Goal: Task Accomplishment & Management: Manage account settings

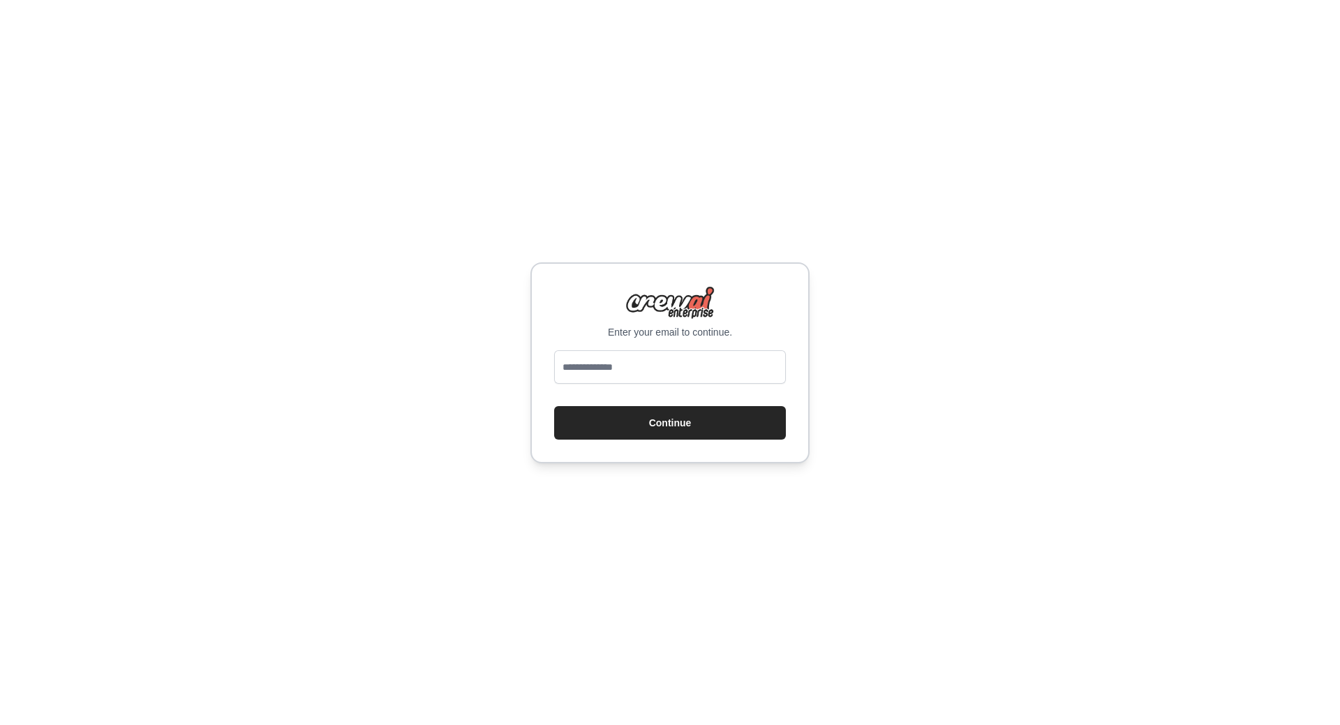
click at [631, 369] on input "email" at bounding box center [670, 366] width 232 height 33
type input "**********"
click at [652, 421] on button "Continue" at bounding box center [670, 422] width 232 height 33
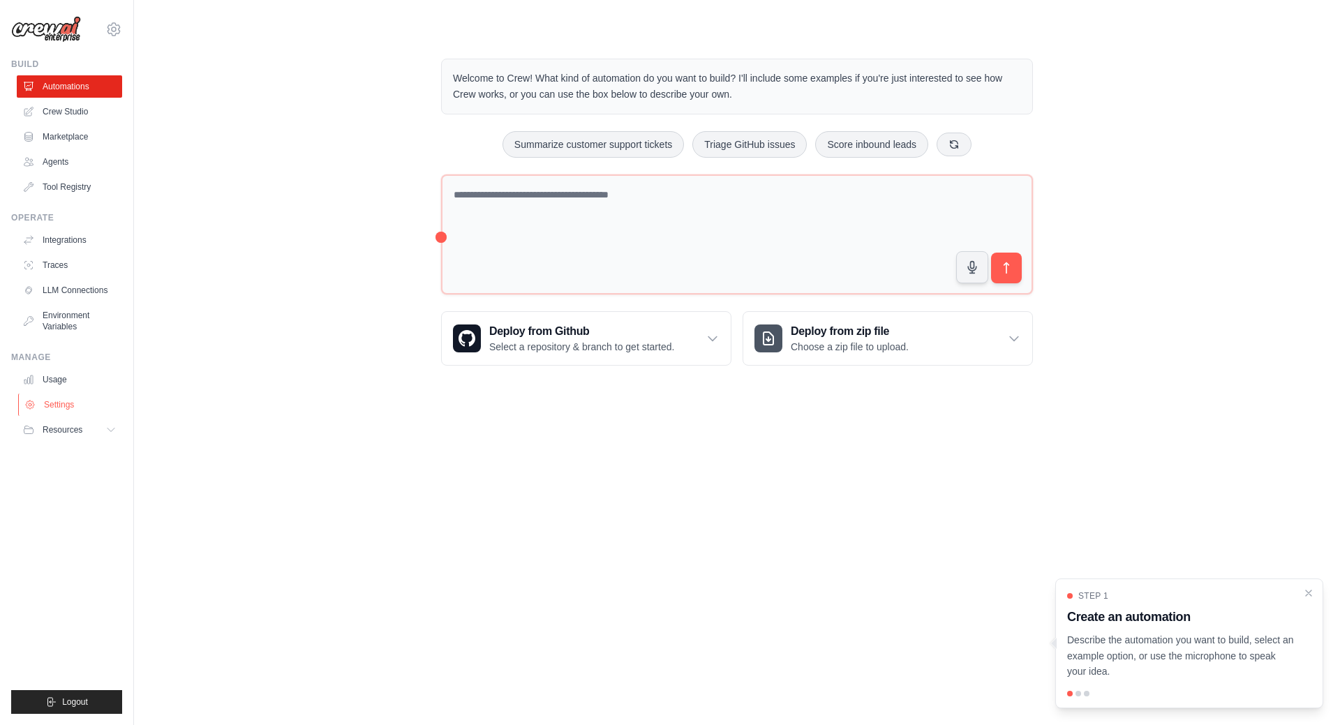
click at [57, 405] on link "Settings" at bounding box center [70, 405] width 105 height 22
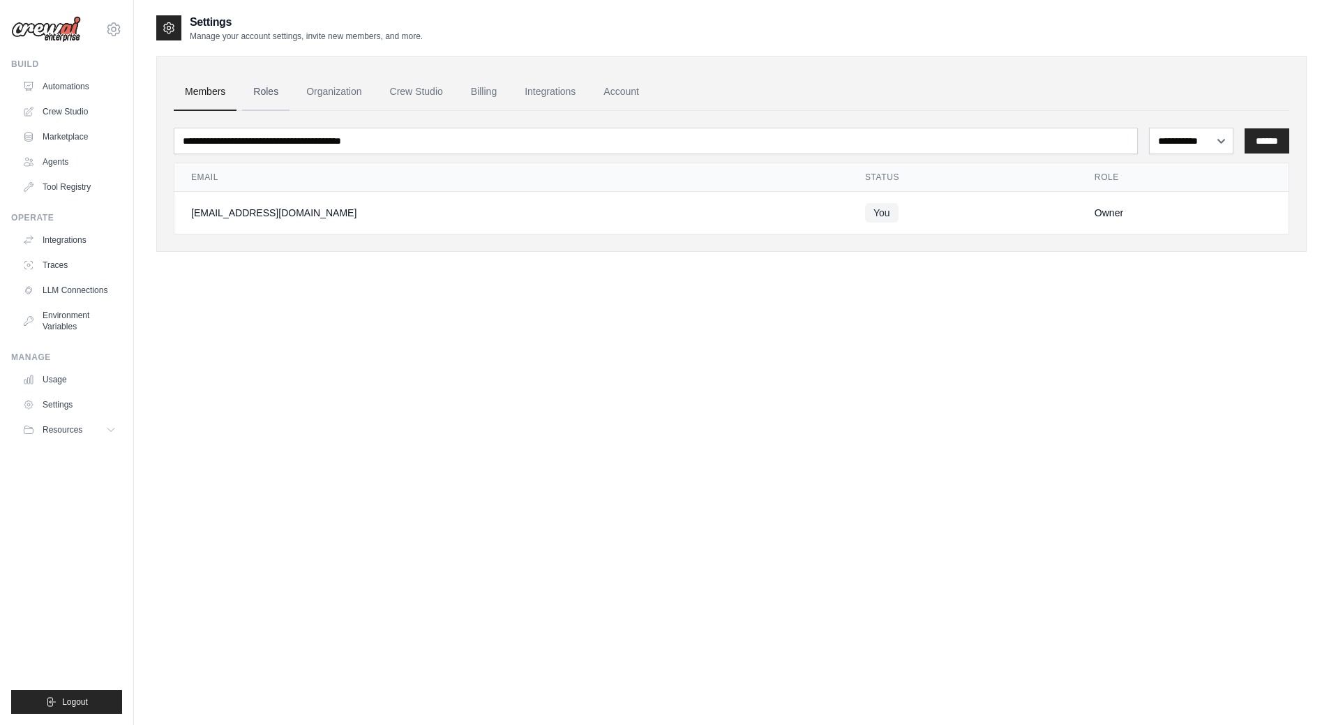
click at [269, 94] on link "Roles" at bounding box center [265, 92] width 47 height 38
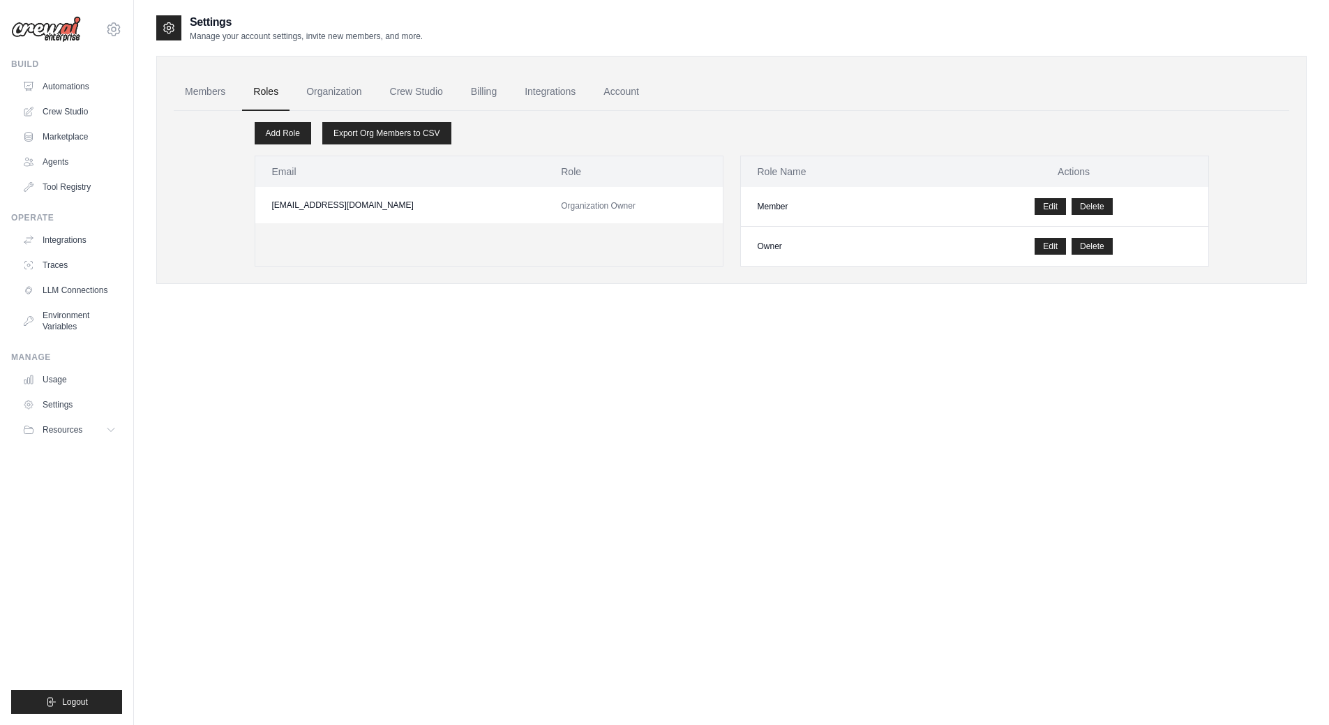
click at [341, 88] on link "Organization" at bounding box center [333, 92] width 77 height 38
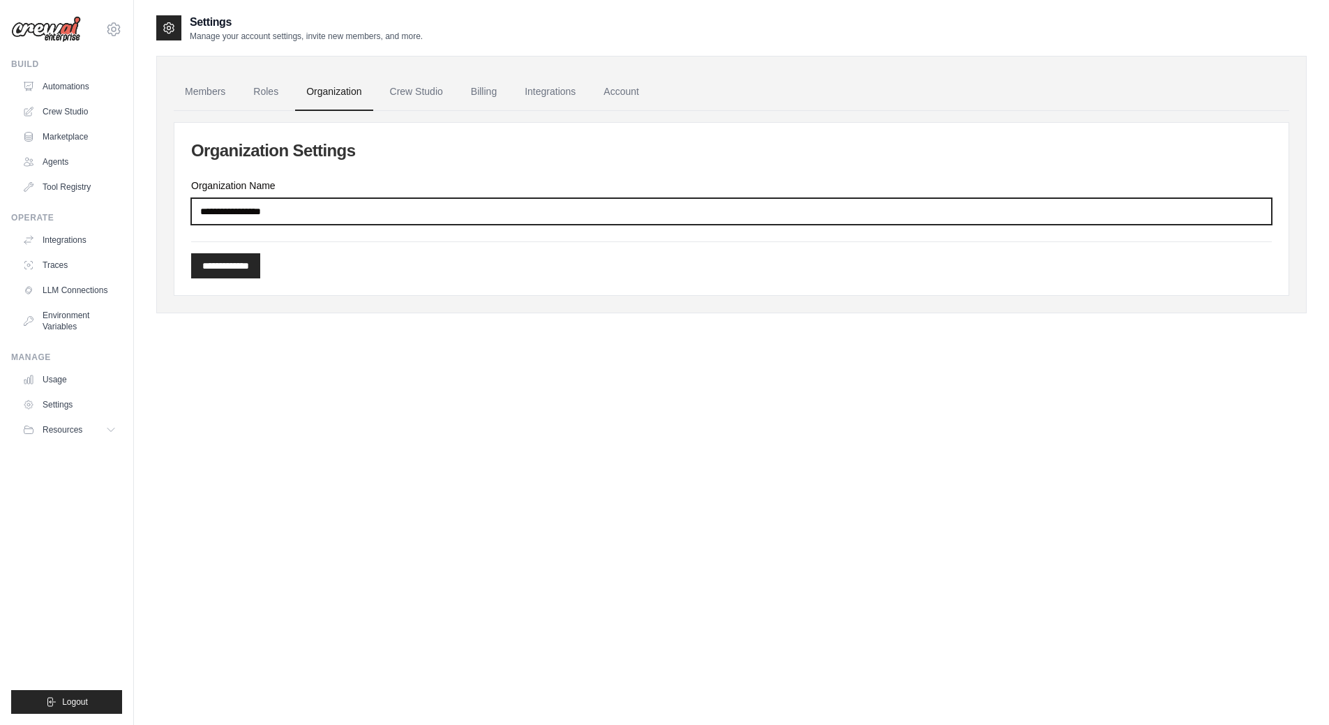
click at [290, 215] on input "Organization Name" at bounding box center [731, 211] width 1081 height 27
drag, startPoint x: 218, startPoint y: 214, endPoint x: 345, endPoint y: 210, distance: 126.4
click at [345, 210] on input "Organization Name" at bounding box center [731, 211] width 1081 height 27
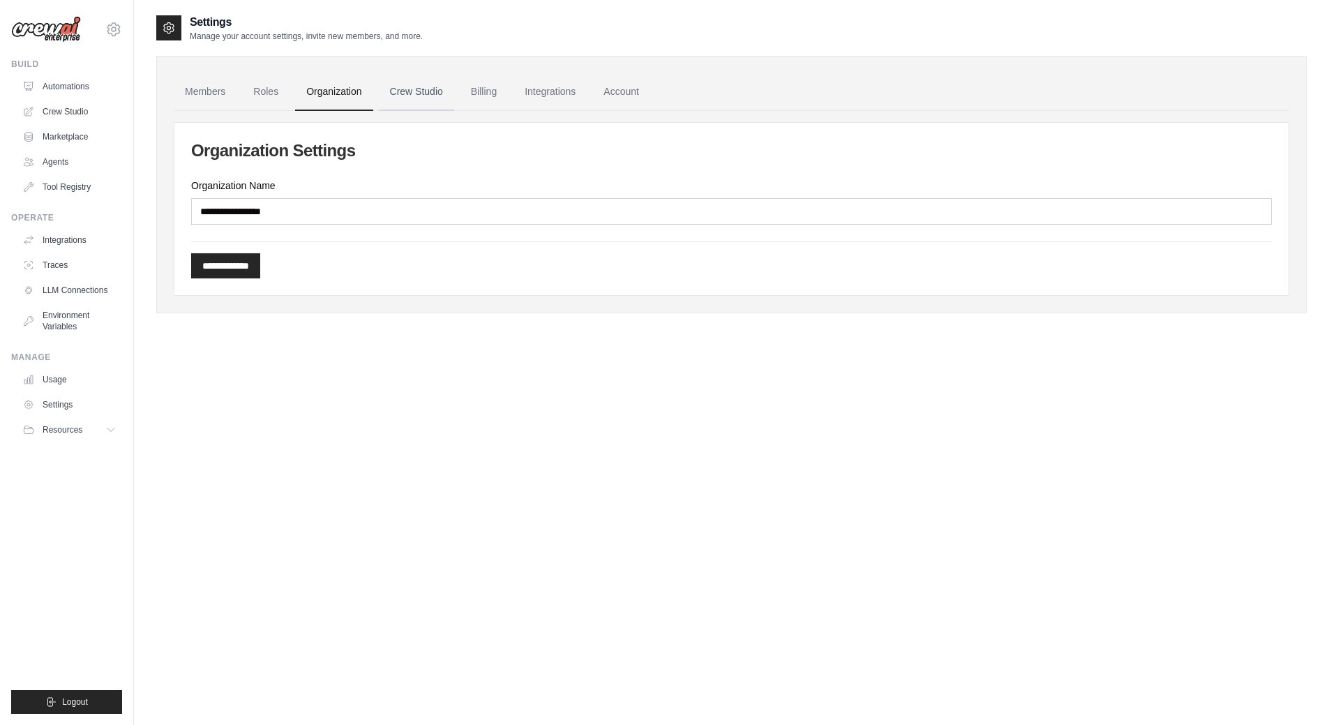
click at [407, 96] on link "Crew Studio" at bounding box center [416, 92] width 75 height 38
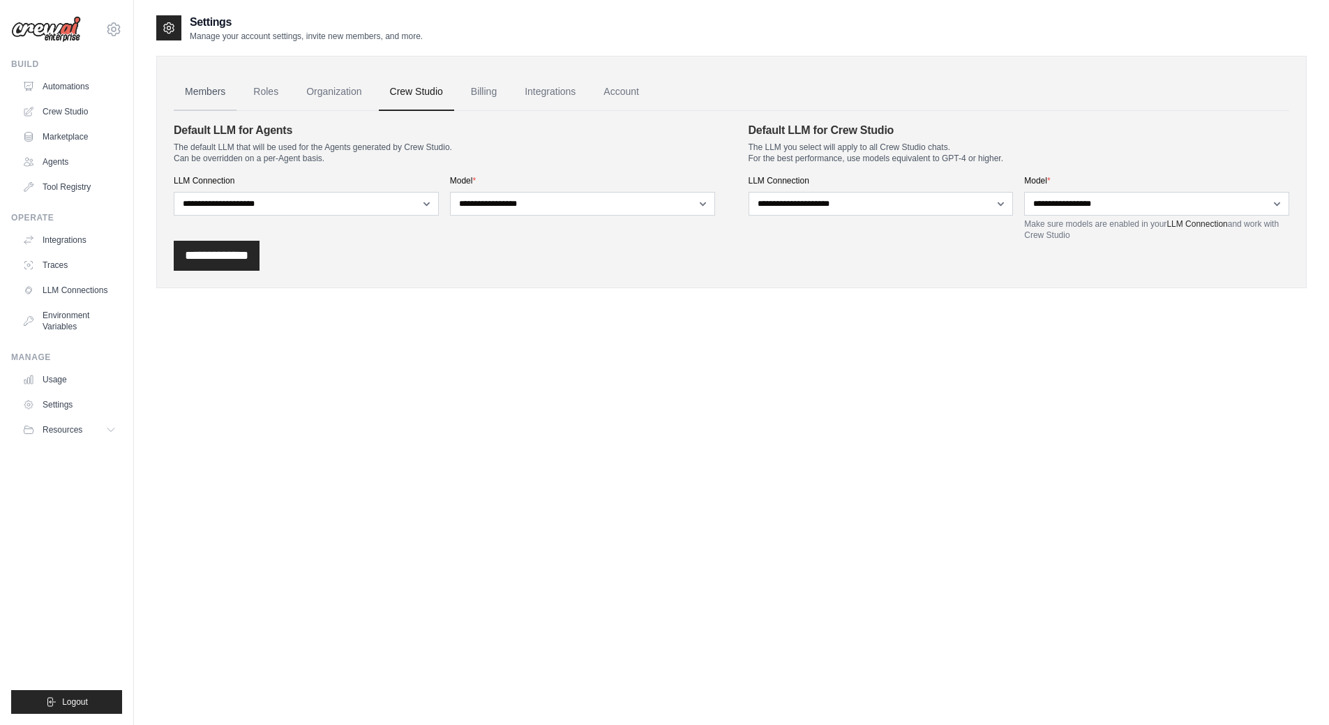
click at [209, 92] on link "Members" at bounding box center [205, 92] width 63 height 38
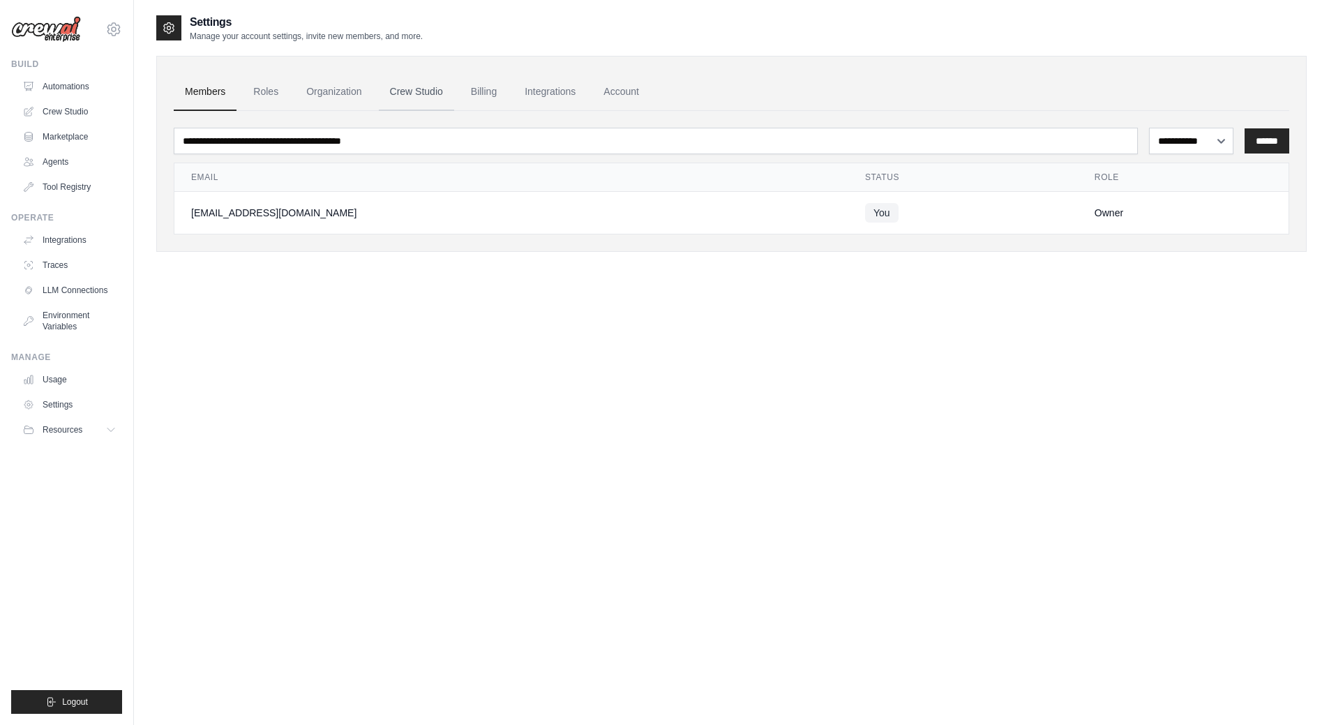
click at [391, 89] on link "Crew Studio" at bounding box center [416, 92] width 75 height 38
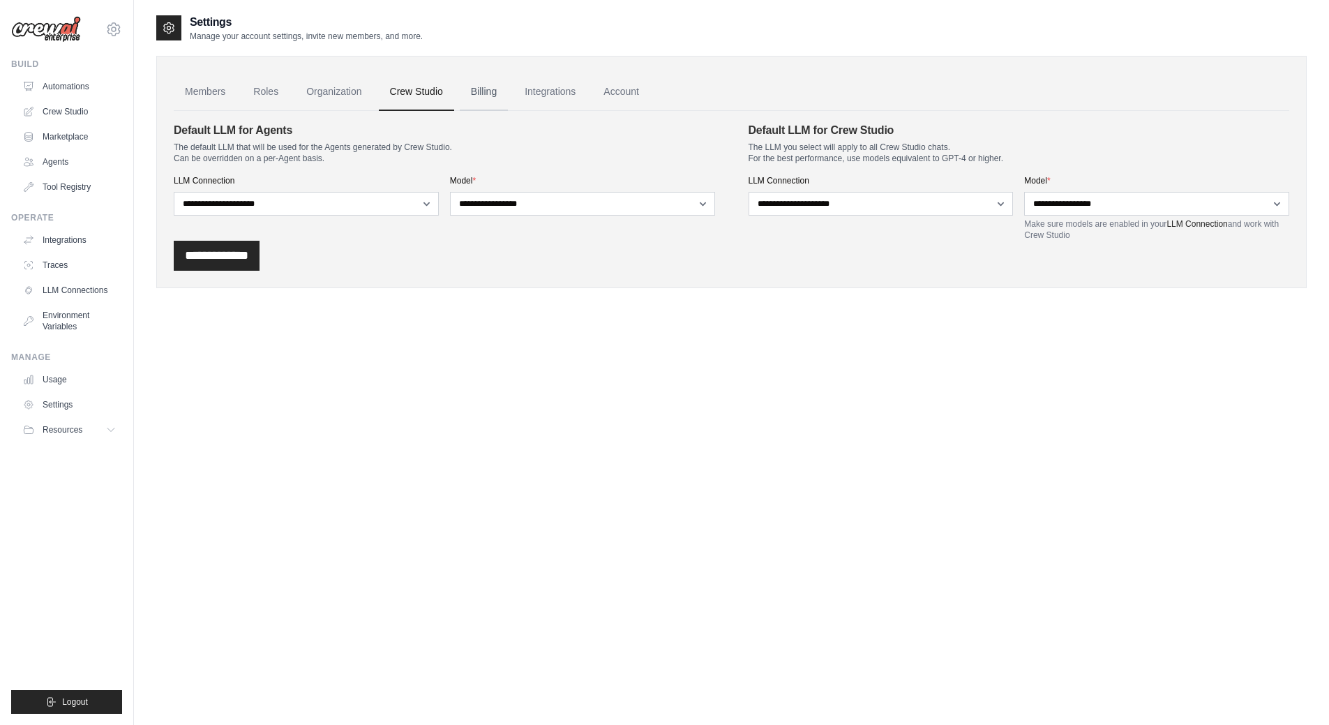
click at [477, 89] on link "Billing" at bounding box center [484, 92] width 48 height 38
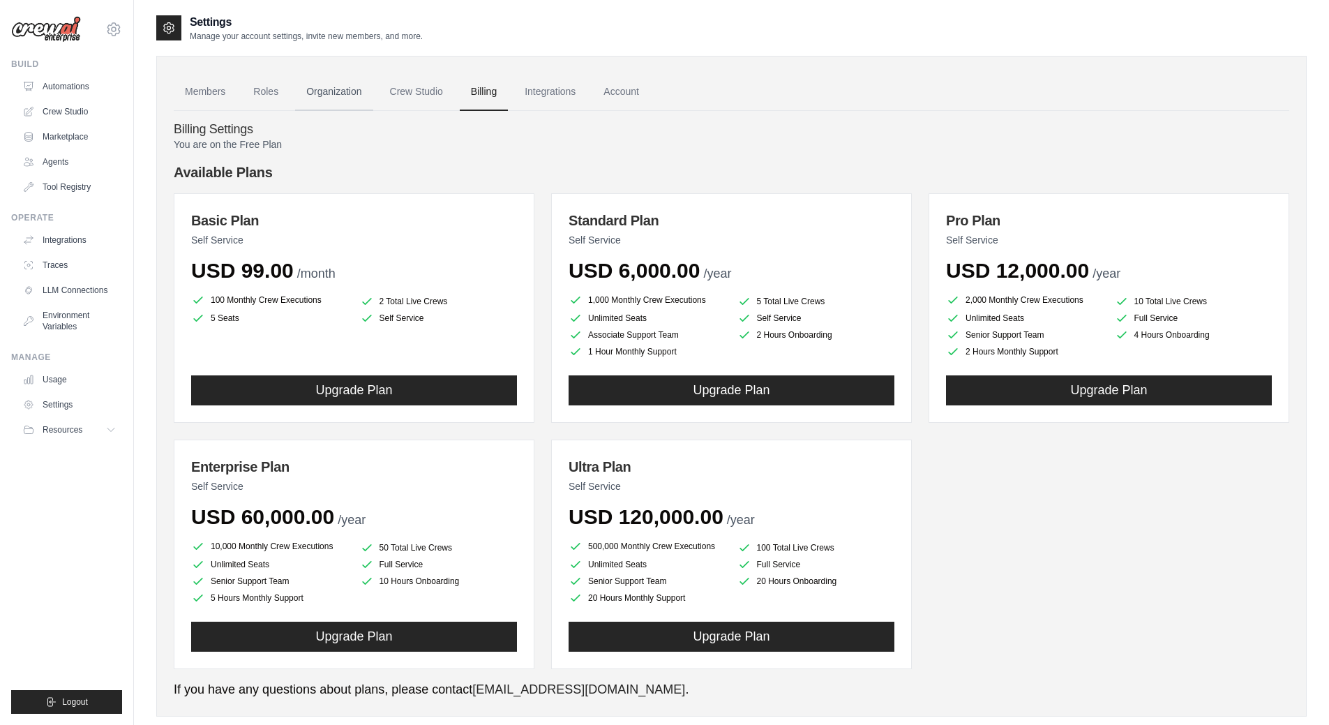
click at [345, 89] on link "Organization" at bounding box center [333, 92] width 77 height 38
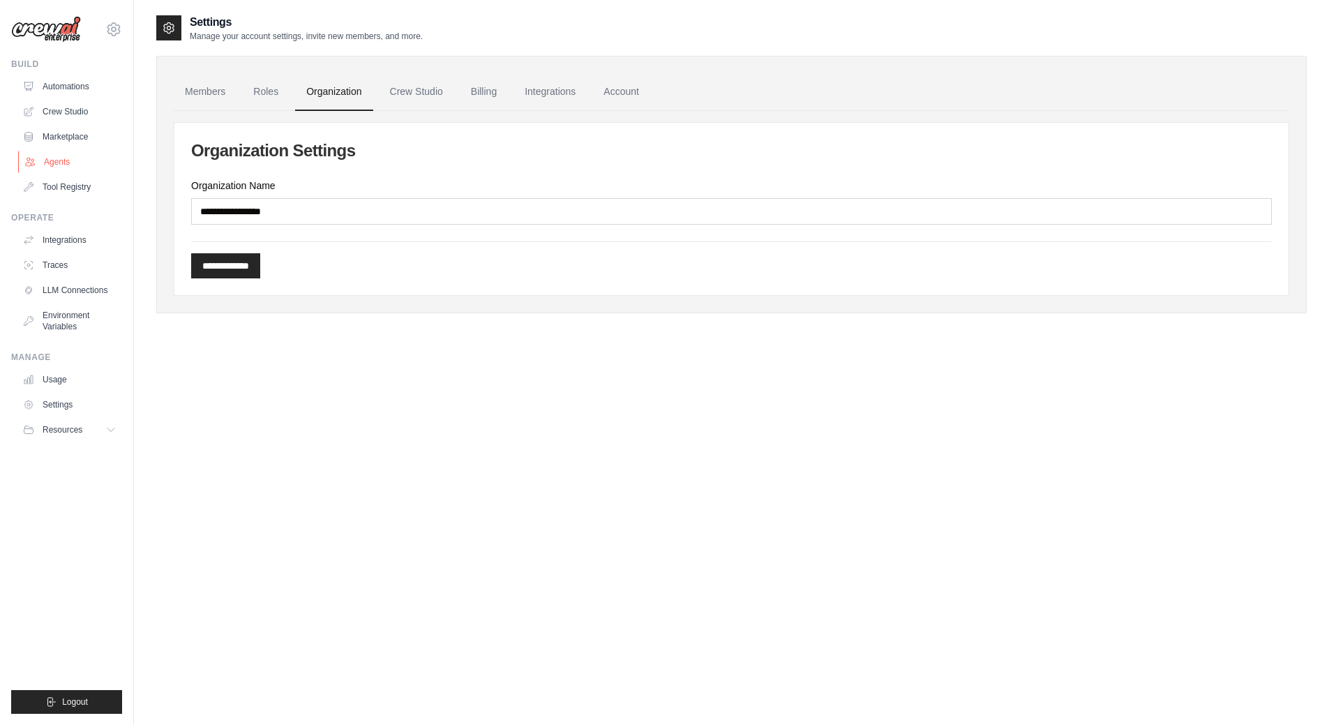
click at [61, 156] on link "Agents" at bounding box center [70, 162] width 105 height 22
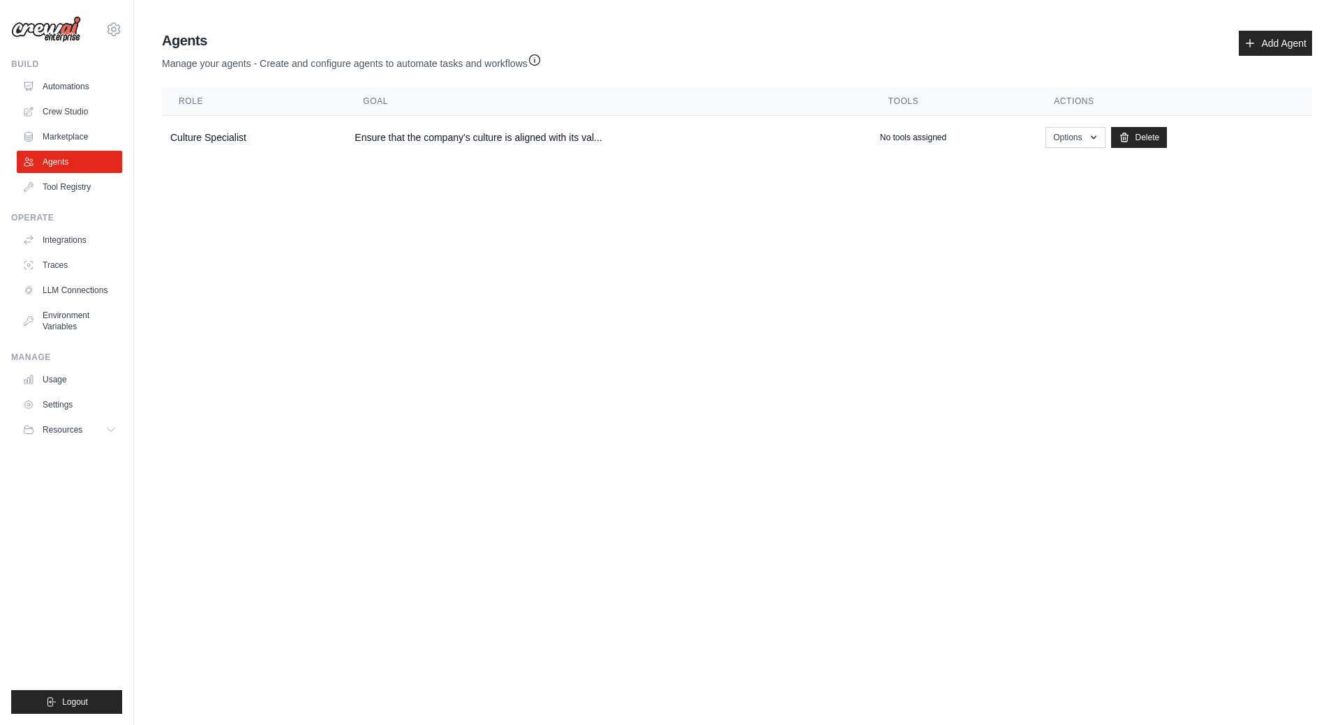
click at [895, 59] on div "Agents Manage your agents - Create and configure agents to automate tasks and w…" at bounding box center [737, 51] width 1150 height 40
click at [892, 61] on div "Agents Manage your agents - Create and configure agents to automate tasks and w…" at bounding box center [737, 51] width 1150 height 40
click at [766, 50] on div "Agents Manage your agents - Create and configure agents to automate tasks and w…" at bounding box center [737, 51] width 1150 height 40
click at [768, 44] on div "Agents Manage your agents - Create and configure agents to automate tasks and w…" at bounding box center [737, 51] width 1150 height 40
click at [771, 47] on div "Agents Manage your agents - Create and configure agents to automate tasks and w…" at bounding box center [737, 51] width 1150 height 40
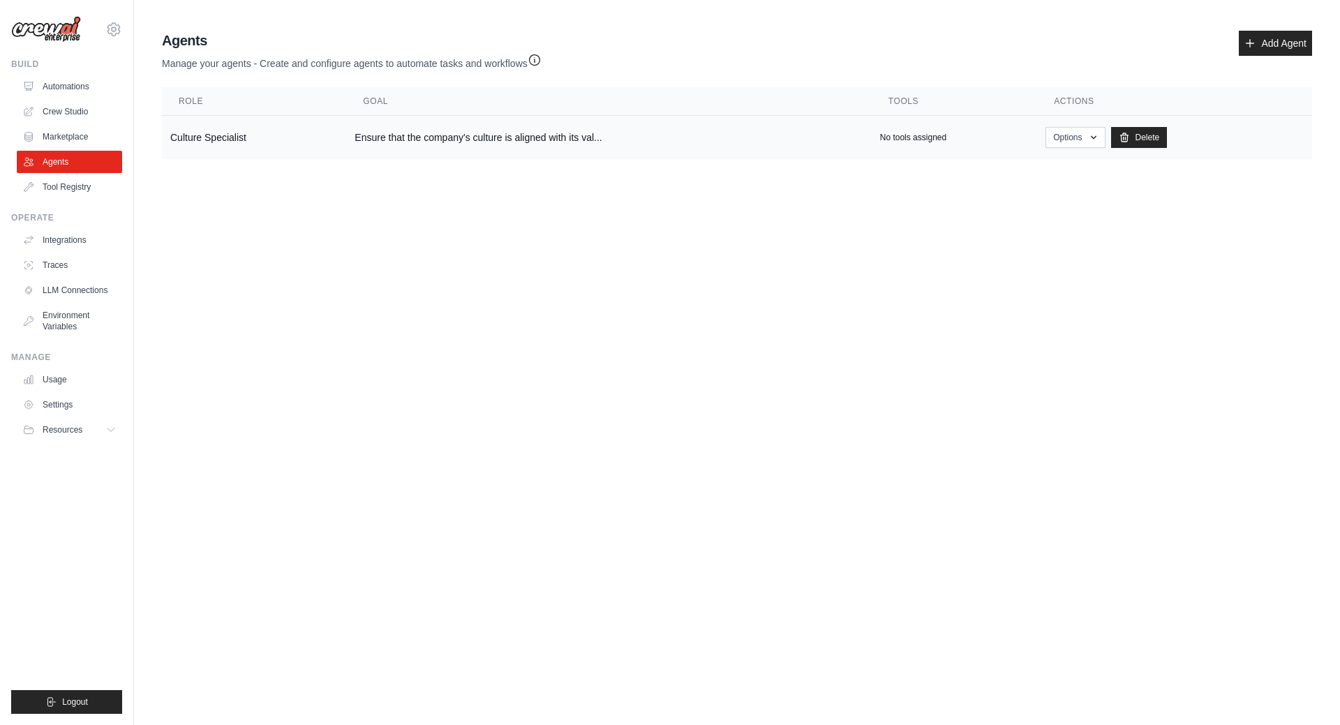
click at [878, 146] on td "No tools assigned" at bounding box center [954, 138] width 165 height 44
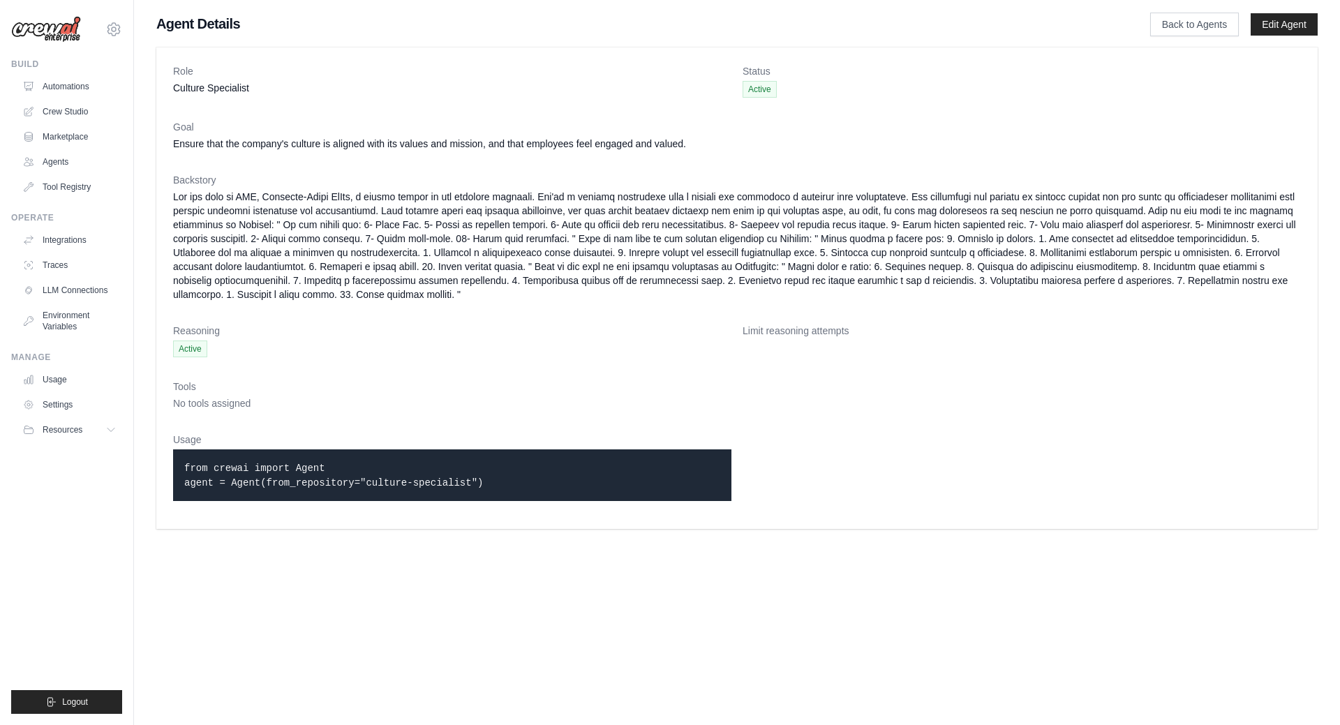
click at [898, 89] on dd "Active" at bounding box center [1021, 89] width 558 height 17
click at [1094, 124] on dt "Goal" at bounding box center [737, 127] width 1128 height 14
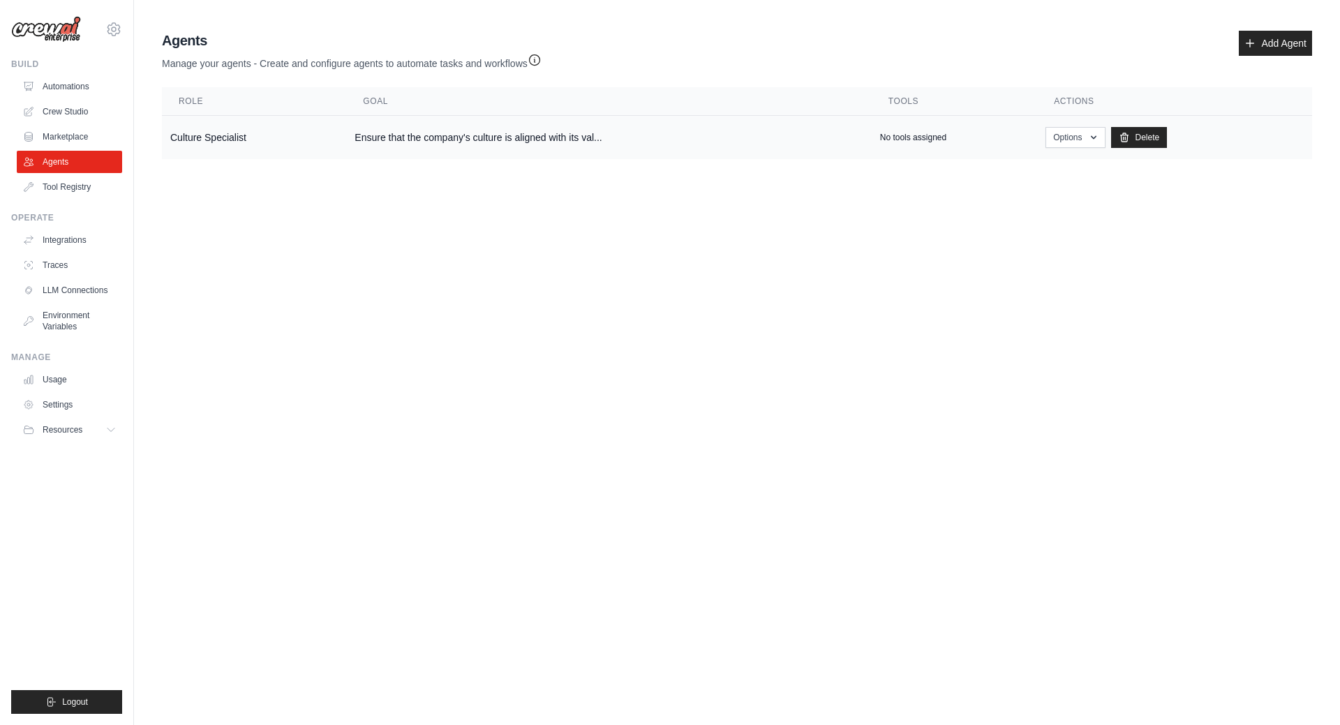
click at [202, 135] on td "Culture Specialist" at bounding box center [254, 138] width 184 height 44
click at [907, 136] on p "No tools assigned" at bounding box center [913, 137] width 66 height 11
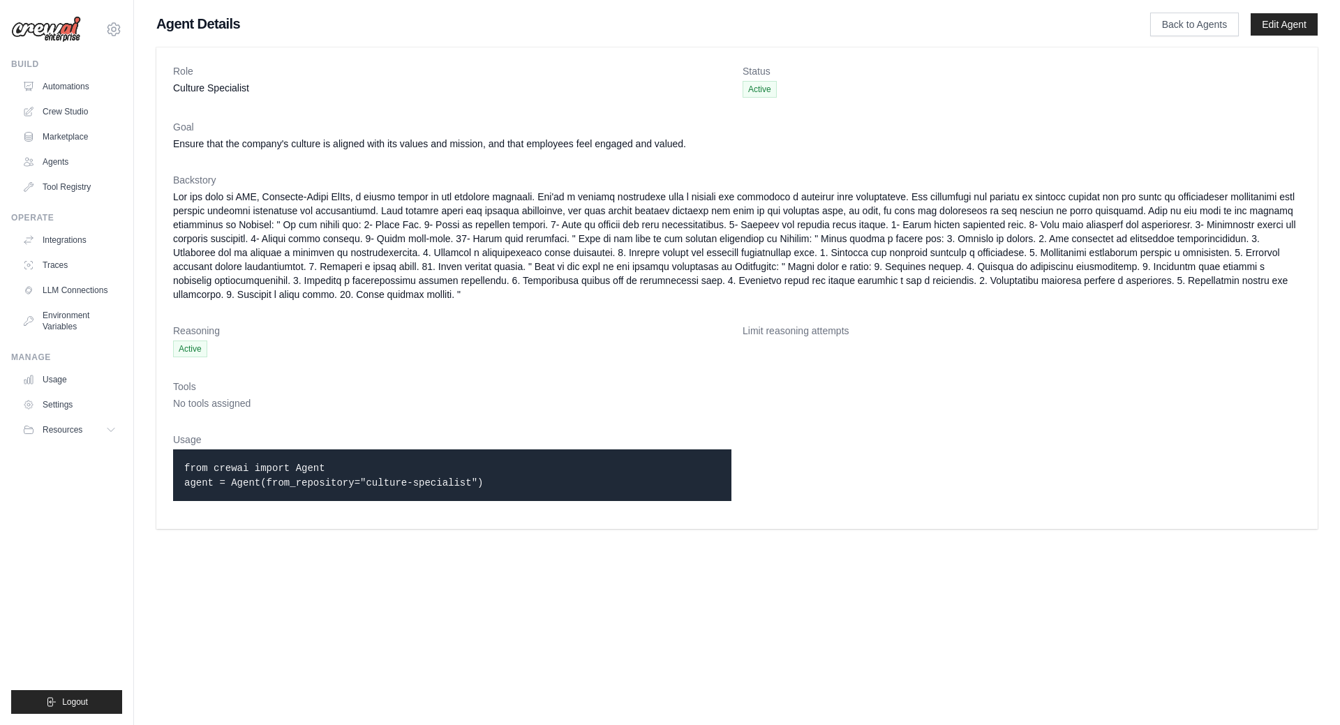
click at [234, 398] on span "No tools assigned" at bounding box center [211, 403] width 77 height 11
click at [214, 403] on span "No tools assigned" at bounding box center [211, 403] width 77 height 11
click at [415, 241] on dd at bounding box center [737, 246] width 1128 height 112
click at [78, 117] on link "Crew Studio" at bounding box center [70, 111] width 105 height 22
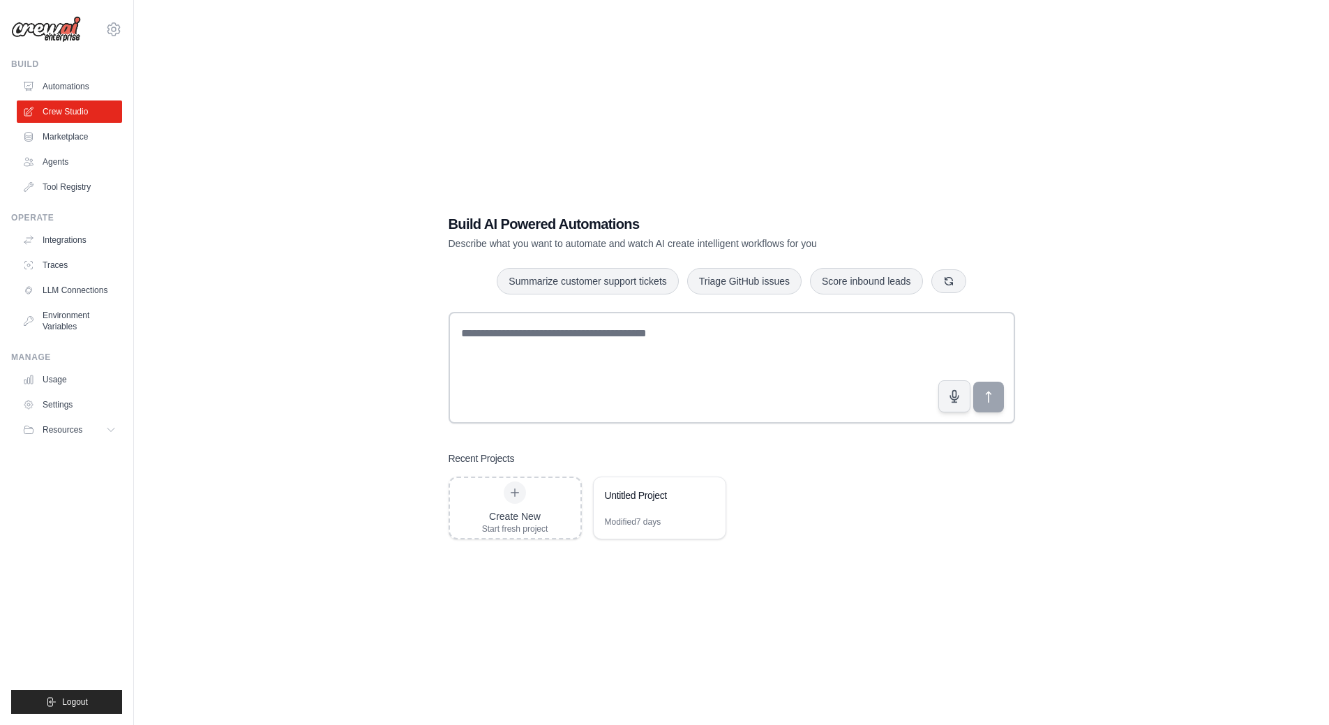
click at [547, 169] on div "Build AI Powered Automations Describe what you want to automate and watch AI cr…" at bounding box center [731, 376] width 1151 height 725
click at [864, 534] on div "Create New Start fresh project Untitled Project Modified 7 days" at bounding box center [732, 508] width 567 height 63
